Goal: Transaction & Acquisition: Purchase product/service

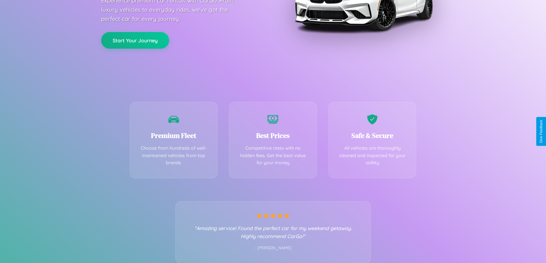
scroll to position [113, 0]
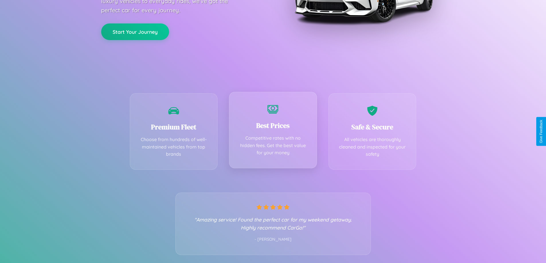
click at [273, 131] on div "Best Prices Competitive rates with no hidden fees. Get the best value for your …" at bounding box center [273, 130] width 88 height 76
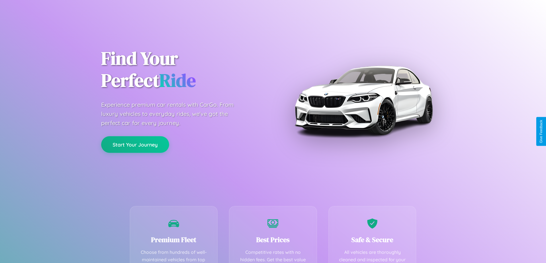
scroll to position [167, 0]
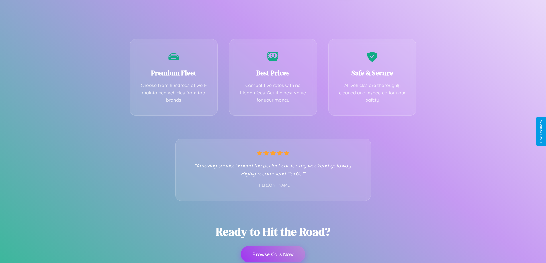
click at [273, 254] on button "Browse Cars Now" at bounding box center [273, 254] width 64 height 17
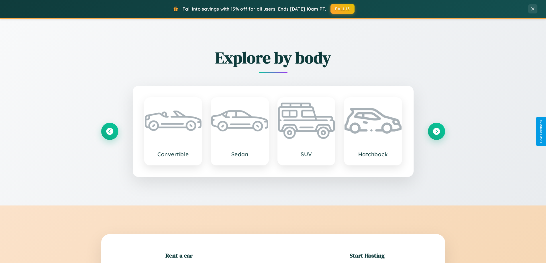
scroll to position [124, 0]
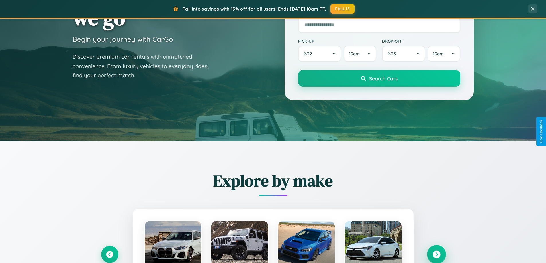
click at [436, 255] on icon at bounding box center [436, 255] width 8 height 8
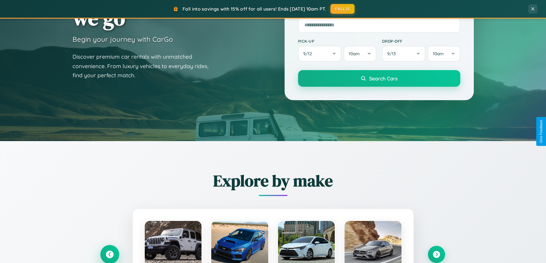
click at [109, 254] on icon at bounding box center [110, 255] width 8 height 8
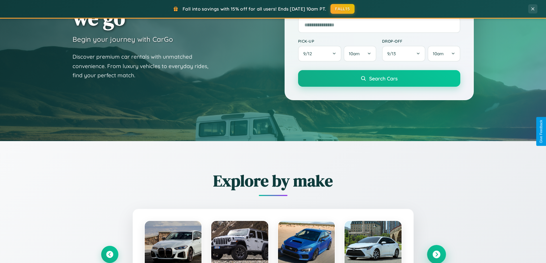
click at [436, 254] on icon at bounding box center [436, 255] width 8 height 8
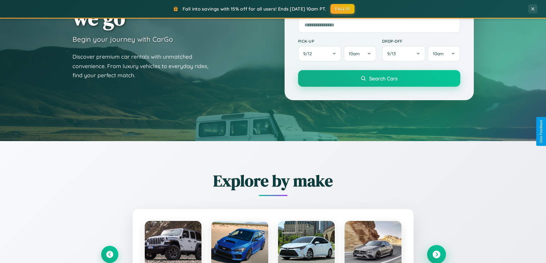
click at [436, 254] on icon at bounding box center [436, 255] width 8 height 8
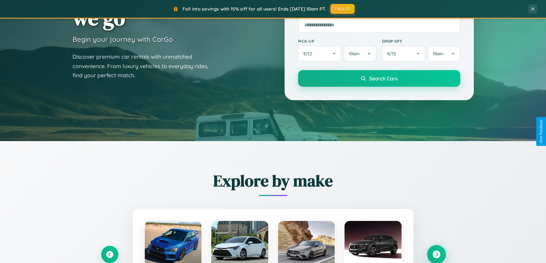
click at [436, 254] on icon at bounding box center [436, 255] width 8 height 8
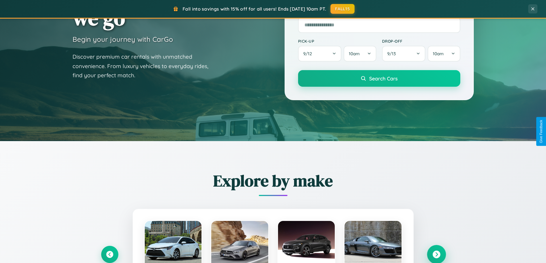
scroll to position [17, 0]
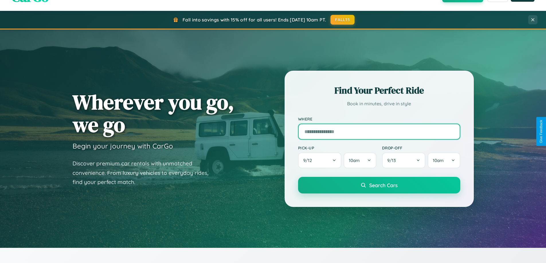
click at [379, 131] on input "text" at bounding box center [379, 132] width 162 height 16
type input "**********"
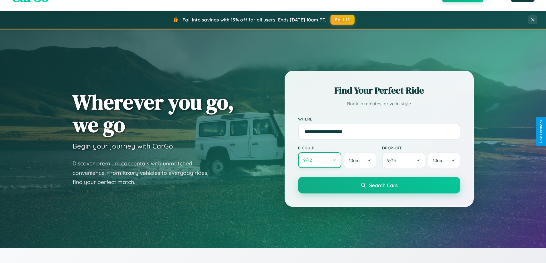
click at [319, 161] on button "9 / 12" at bounding box center [320, 160] width 44 height 16
select select "*"
select select "****"
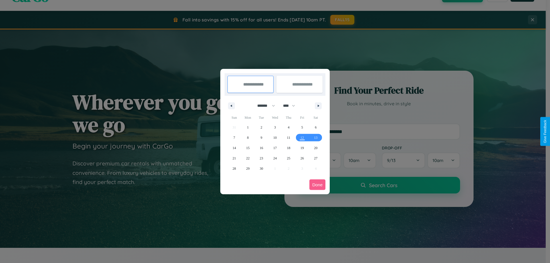
drag, startPoint x: 264, startPoint y: 106, endPoint x: 275, endPoint y: 115, distance: 14.7
click at [264, 106] on select "******* ******** ***** ***** *** **** **** ****** ********* ******* ******** **…" at bounding box center [265, 105] width 24 height 9
select select "*"
drag, startPoint x: 292, startPoint y: 106, endPoint x: 275, endPoint y: 115, distance: 19.0
click at [292, 106] on select "**** **** **** **** **** **** **** **** **** **** **** **** **** **** **** ****…" at bounding box center [288, 105] width 17 height 9
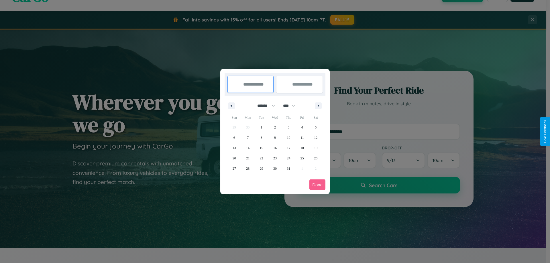
select select "****"
click at [261, 168] on span "28" at bounding box center [261, 169] width 3 height 10
type input "**********"
click at [288, 168] on span "30" at bounding box center [288, 169] width 3 height 10
type input "**********"
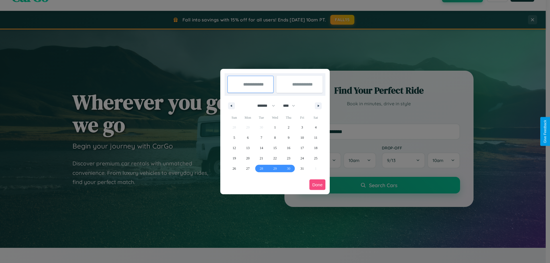
click at [317, 185] on button "Done" at bounding box center [317, 185] width 16 height 11
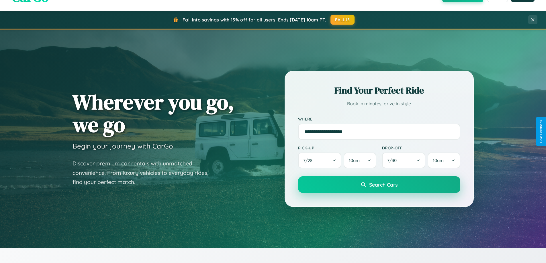
click at [379, 185] on span "Search Cars" at bounding box center [383, 185] width 28 height 6
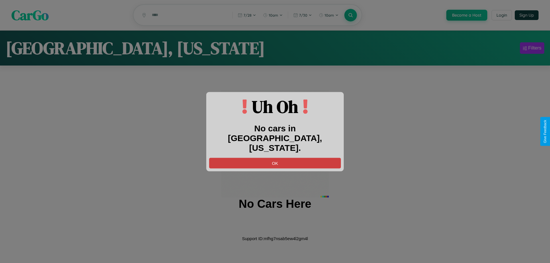
click at [275, 158] on button "OK" at bounding box center [275, 163] width 132 height 11
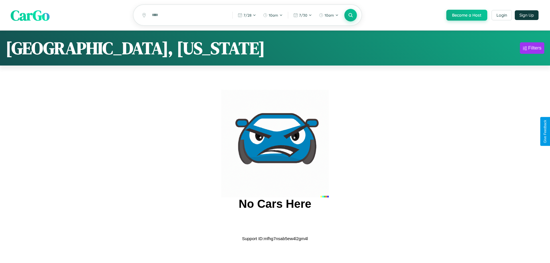
click at [30, 15] on span "CarGo" at bounding box center [30, 15] width 39 height 20
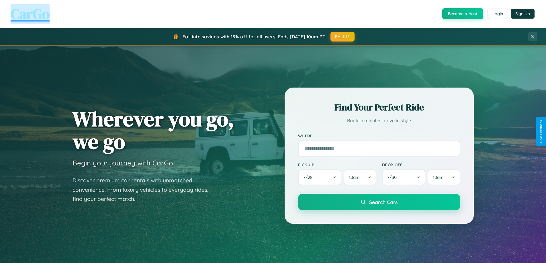
scroll to position [920, 0]
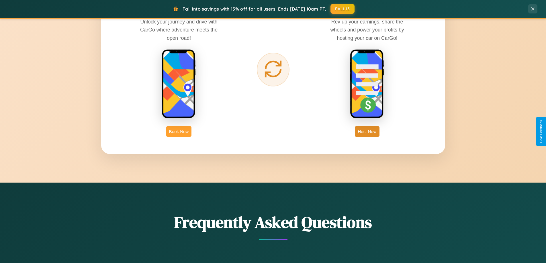
click at [179, 131] on button "Book Now" at bounding box center [178, 131] width 25 height 11
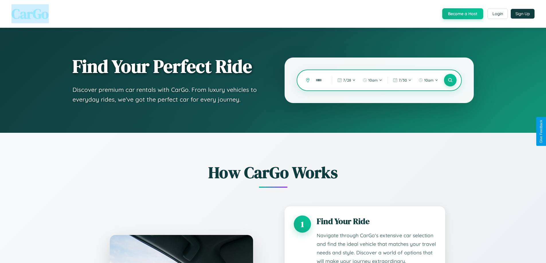
click at [319, 80] on input "text" at bounding box center [318, 80] width 13 height 10
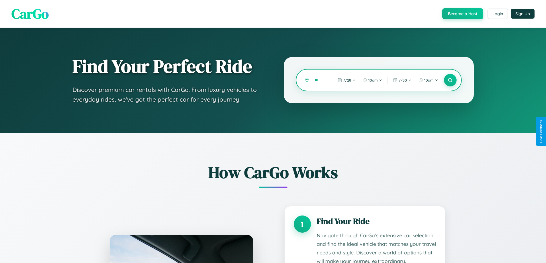
type input "*"
type input "**********"
click at [450, 80] on icon at bounding box center [449, 80] width 5 height 5
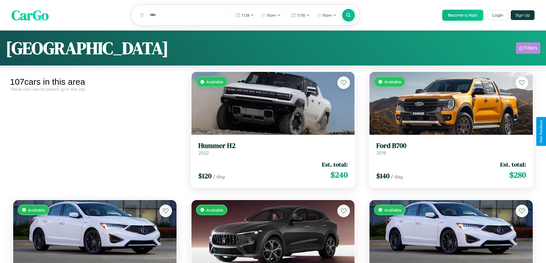
click at [528, 49] on div "Filters" at bounding box center [530, 48] width 13 height 6
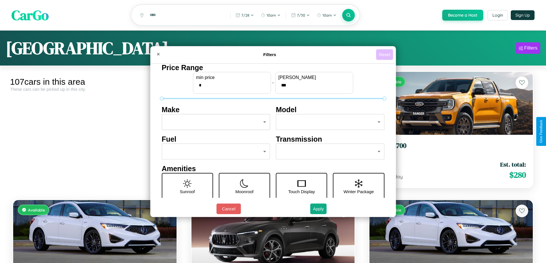
click at [385, 54] on button "Reset" at bounding box center [384, 54] width 17 height 11
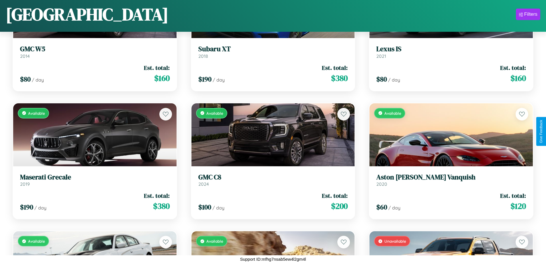
scroll to position [2945, 0]
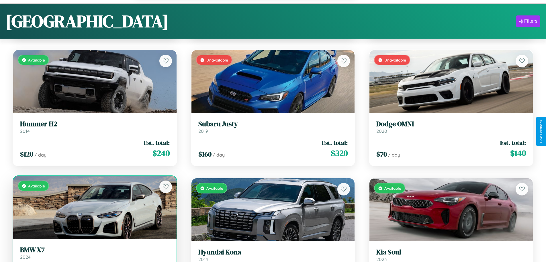
click at [94, 256] on link "BMW X7 2024" at bounding box center [95, 253] width 150 height 14
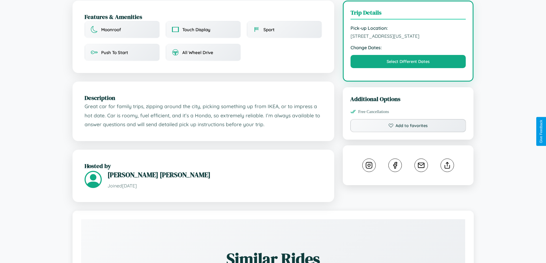
scroll to position [154, 0]
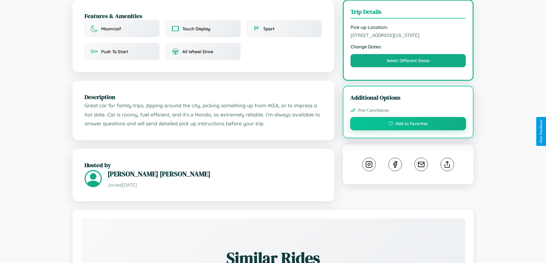
click at [408, 130] on button "Add to favorites" at bounding box center [408, 123] width 116 height 13
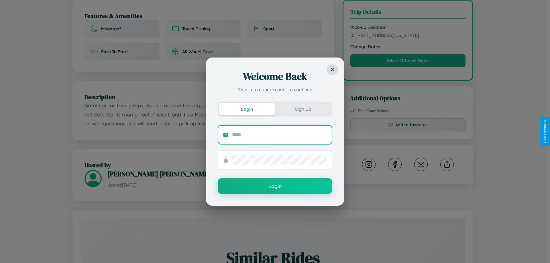
click at [280, 135] on input "text" at bounding box center [279, 134] width 95 height 9
type input "**********"
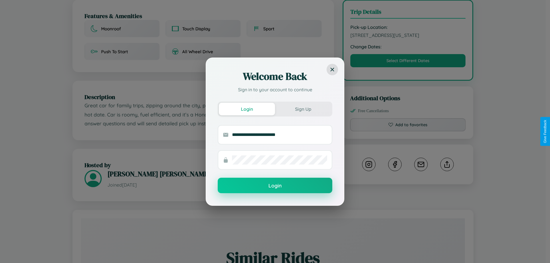
click at [275, 186] on button "Login" at bounding box center [275, 185] width 115 height 15
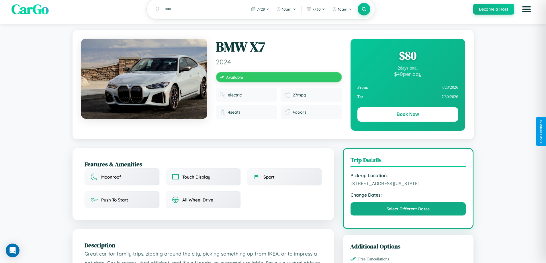
scroll to position [0, 0]
